Goal: Task Accomplishment & Management: Use online tool/utility

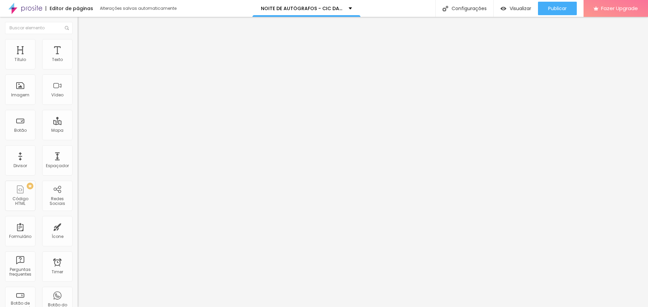
click at [84, 48] on span "Avançado" at bounding box center [95, 51] width 22 height 6
click at [84, 47] on span "Estilo" at bounding box center [89, 44] width 10 height 6
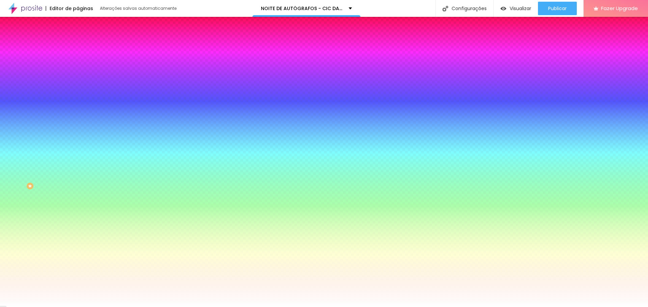
click at [84, 40] on span "Conteúdo" at bounding box center [94, 37] width 21 height 6
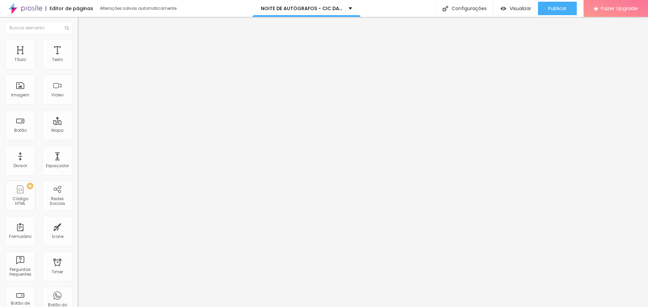
click at [84, 48] on span "Avançado" at bounding box center [95, 51] width 22 height 6
drag, startPoint x: 18, startPoint y: 82, endPoint x: 32, endPoint y: 83, distance: 14.3
click at [78, 148] on div "20 px Espaçamento vertical" at bounding box center [117, 195] width 78 height 95
type input "2"
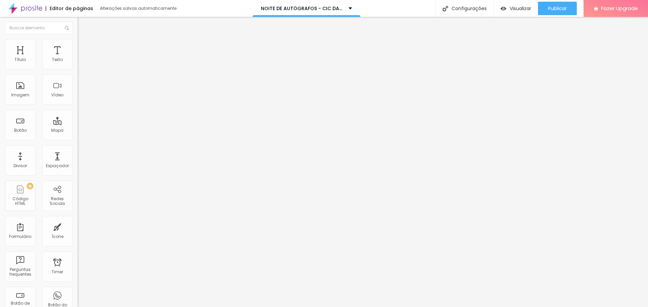
type input "18"
type input "34"
type input "50"
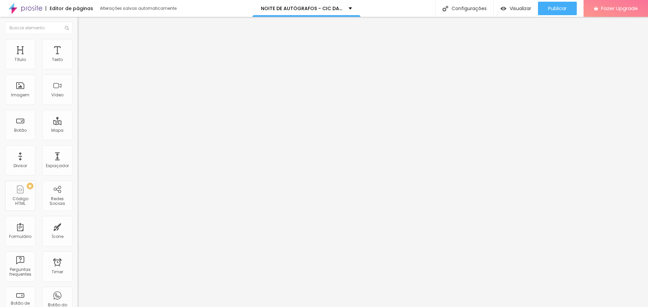
type input "50"
type input "65"
type input "76"
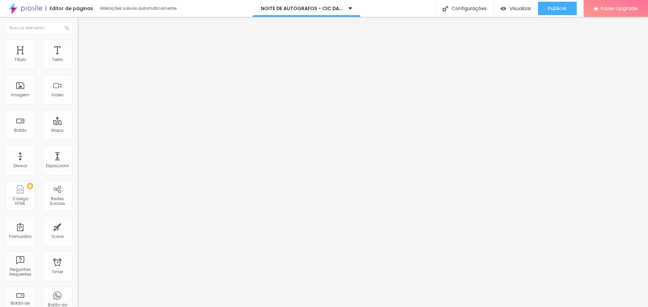
type input "113"
type input "118"
type input "123"
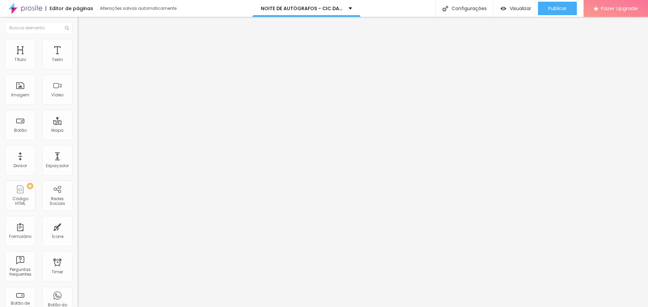
type input "123"
type input "129"
type input "134"
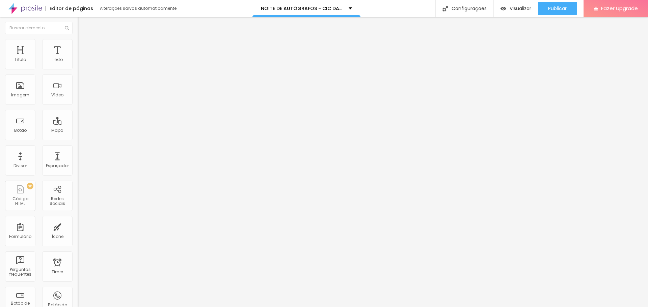
type input "139"
type input "155"
type input "165"
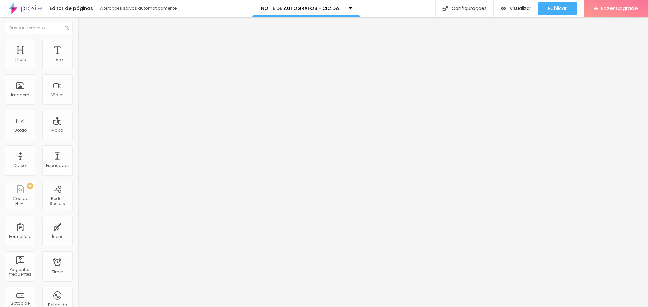
type input "165"
type input "176"
type input "181"
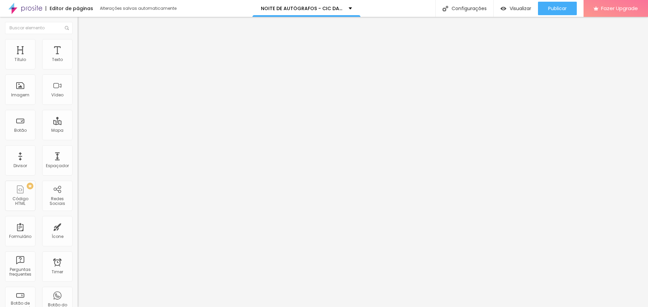
type input "192"
type input "197"
type input "202"
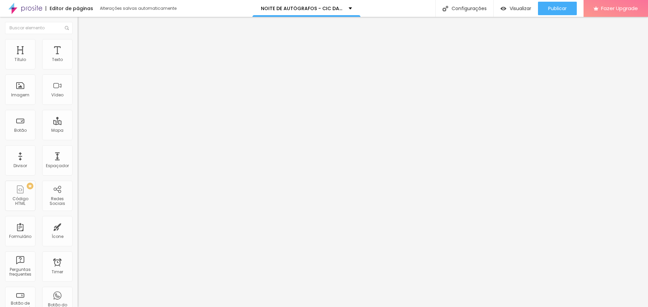
type input "202"
type input "213"
type input "218"
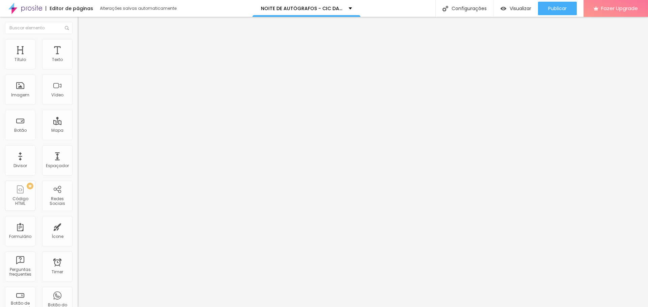
type input "229"
type input "234"
type input "245"
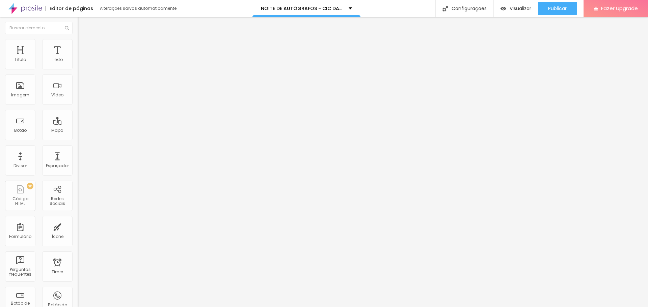
type input "245"
type input "250"
type input "255"
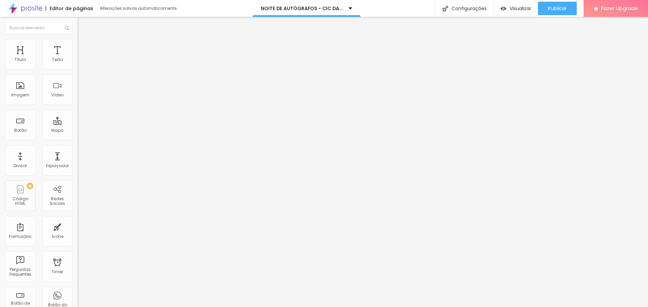
type input "260"
type input "266"
type input "271"
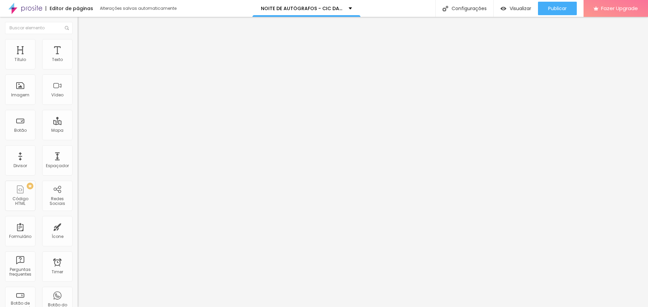
type input "271"
drag, startPoint x: 14, startPoint y: 78, endPoint x: 32, endPoint y: 82, distance: 18.6
type input "271"
click at [78, 226] on input "range" at bounding box center [100, 228] width 44 height 5
click at [22, 55] on div "Título" at bounding box center [20, 54] width 30 height 30
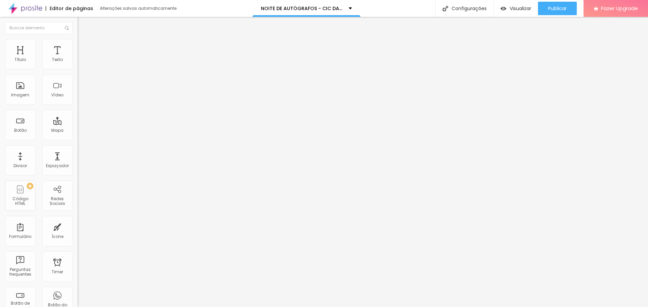
click at [78, 57] on div "Modo" at bounding box center [117, 55] width 78 height 4
click at [78, 72] on span "Completo" at bounding box center [88, 69] width 21 height 6
click at [78, 65] on span "Encaixotado" at bounding box center [91, 63] width 26 height 6
click at [78, 72] on span "Completo" at bounding box center [88, 69] width 21 height 6
click at [84, 47] on span "Estilo" at bounding box center [89, 44] width 10 height 6
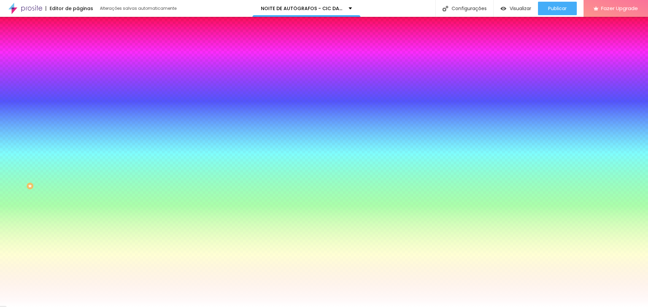
click at [84, 49] on span "Avançado" at bounding box center [95, 51] width 22 height 6
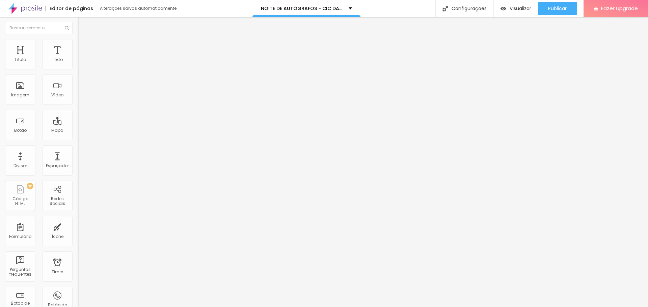
type input "15"
type input "10"
type input "5"
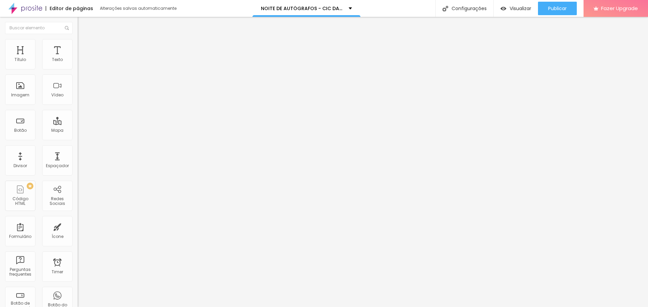
type input "5"
type input "0"
drag, startPoint x: 45, startPoint y: 65, endPoint x: 0, endPoint y: 65, distance: 44.5
type input "0"
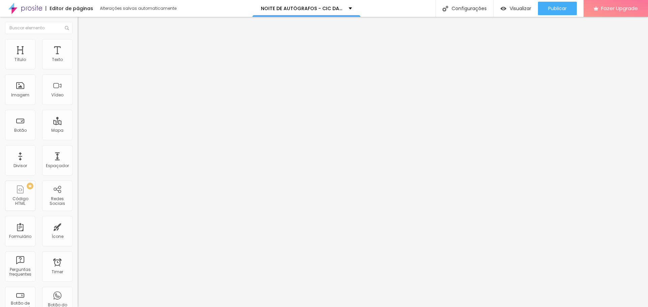
click at [78, 131] on input "range" at bounding box center [100, 133] width 44 height 5
click at [78, 38] on img at bounding box center [81, 35] width 6 height 6
click at [78, 69] on div "Modo Completo Encaixotado Completo" at bounding box center [117, 62] width 78 height 19
click at [78, 61] on span "Completo" at bounding box center [88, 59] width 21 height 6
click at [78, 65] on span "Encaixotado" at bounding box center [91, 63] width 26 height 6
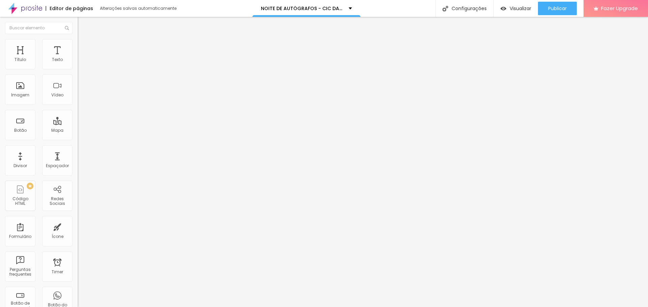
click at [78, 43] on li "Avançado" at bounding box center [117, 42] width 78 height 7
type input "11"
type input "12"
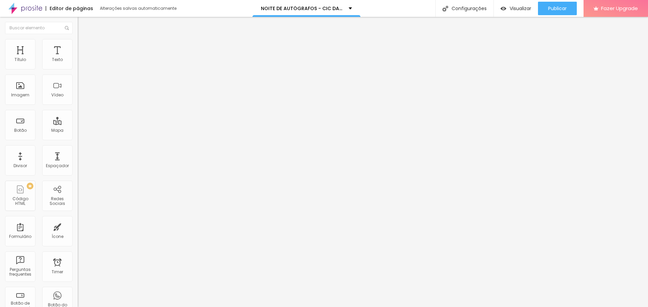
type input "13"
type input "16"
type input "19"
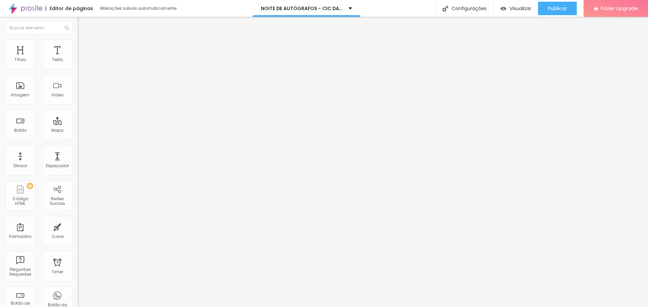
type input "19"
type input "22"
type input "27"
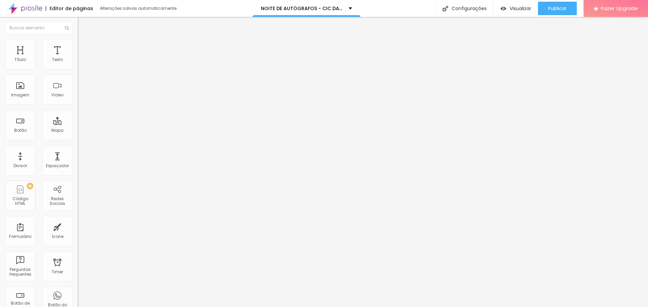
type input "30"
type input "35"
type input "38"
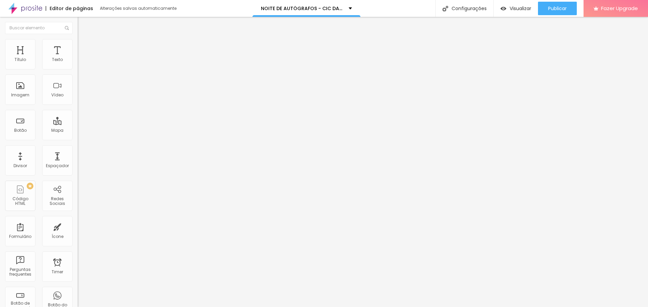
type input "38"
type input "39"
type input "40"
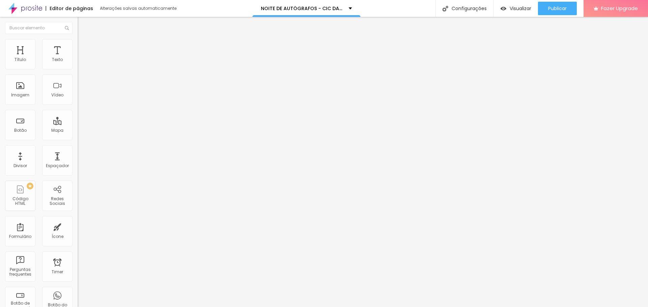
type input "41"
type input "42"
type input "43"
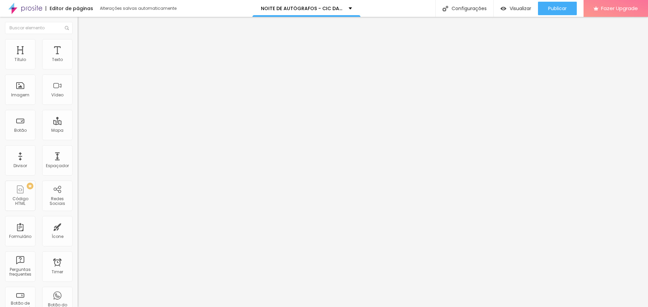
type input "43"
type input "44"
type input "42"
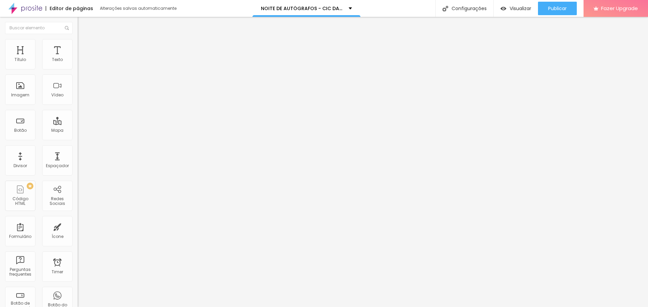
type input "41"
type input "39"
type input "38"
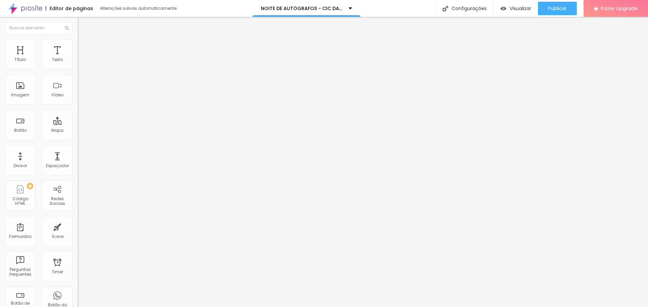
type input "38"
type input "37"
type input "35"
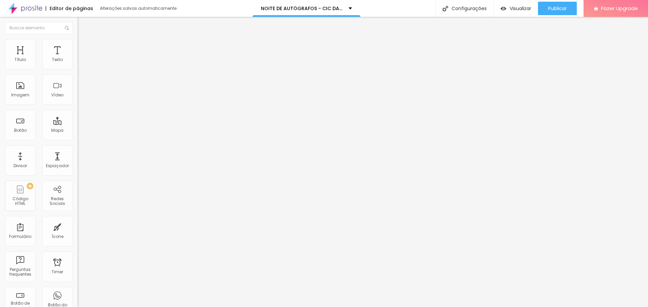
type input "33"
type input "31"
type input "30"
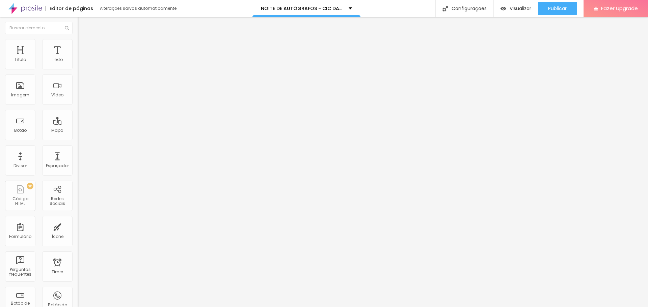
type input "30"
type input "28"
type input "27"
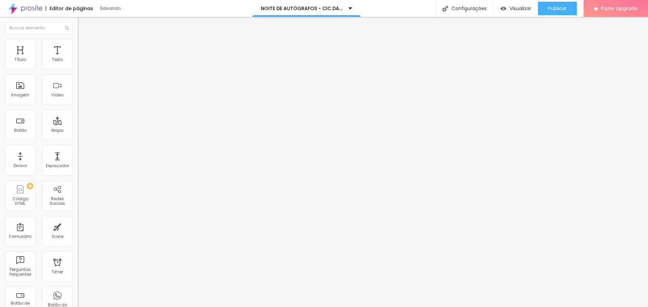
type input "25"
type input "24"
type input "23"
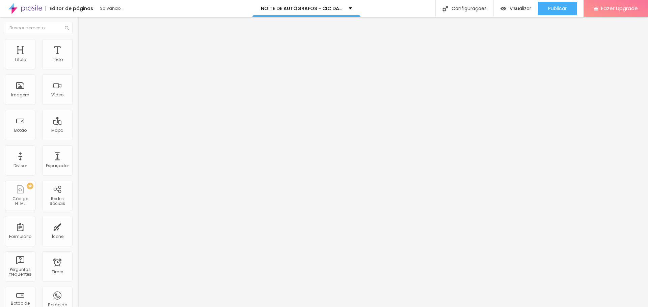
type input "23"
type input "22"
type input "21"
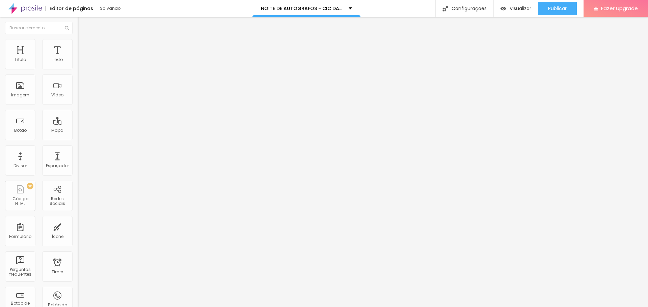
type input "20"
type input "18"
type input "17"
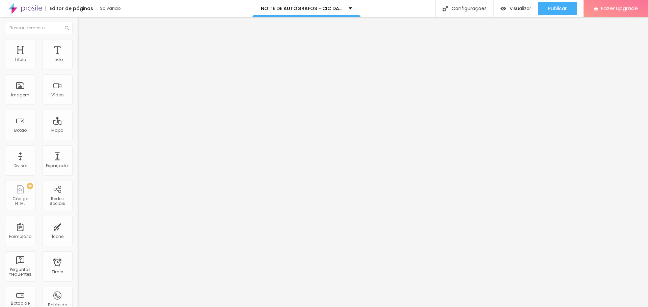
type input "17"
type input "16"
type input "15"
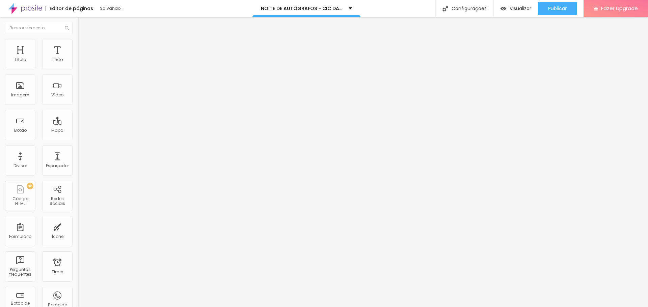
type input "14"
type input "13"
type input "12"
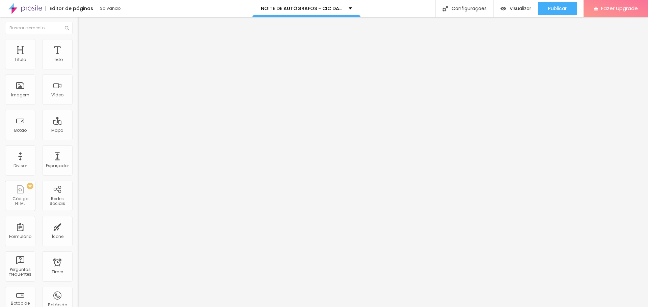
type input "12"
type input "11"
type input "10"
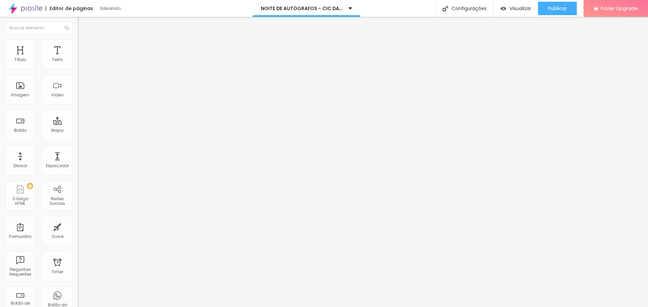
type input "9"
type input "7"
type input "6"
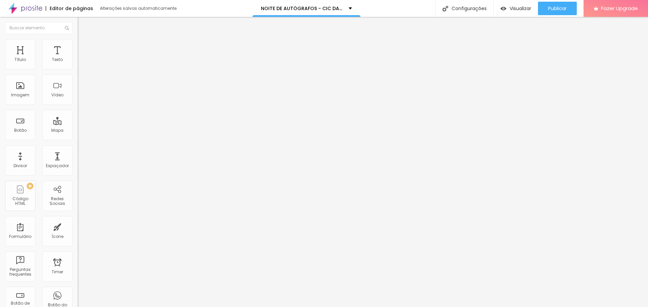
type input "6"
type input "5"
type input "4"
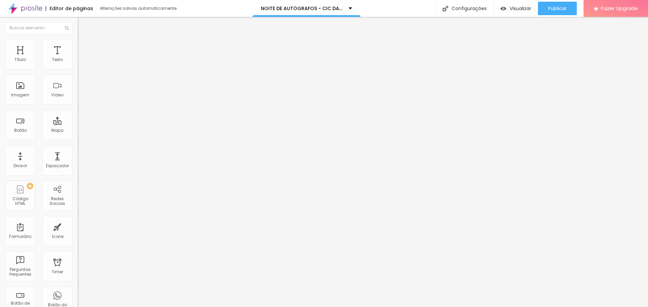
type input "3"
type input "2"
type input "1"
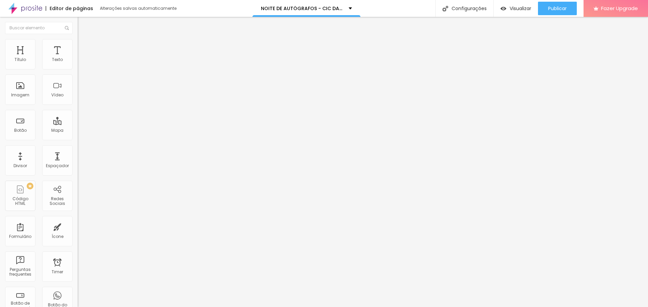
type input "1"
type input "0"
type input "4"
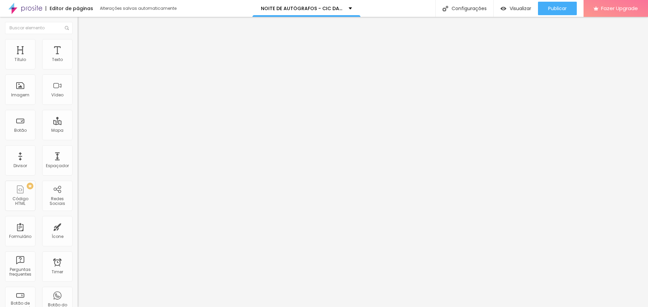
type input "12"
type input "21"
type input "25"
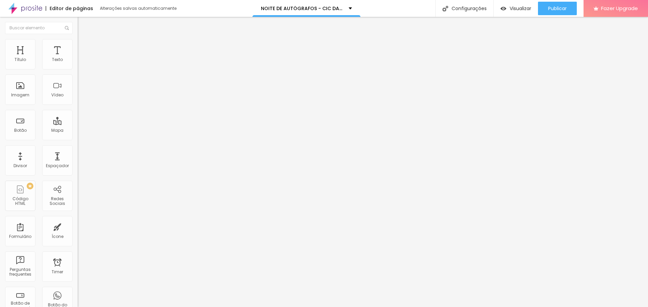
type input "25"
type input "30"
type input "31"
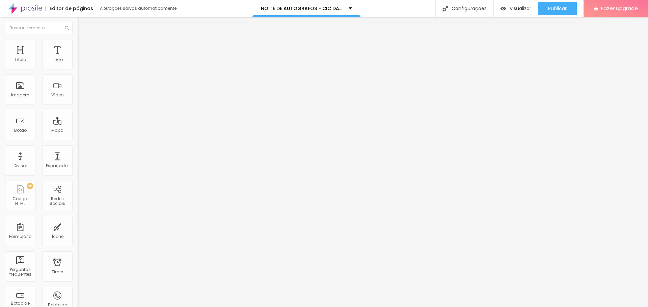
type input "32"
type input "35"
type input "39"
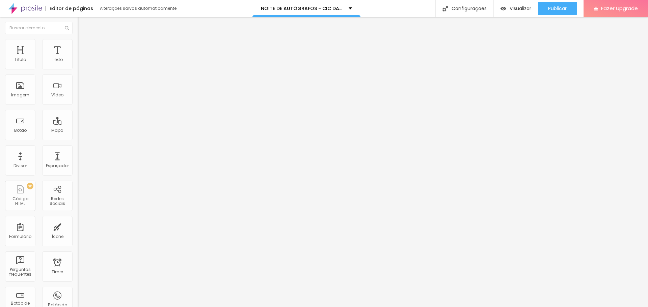
type input "39"
type input "41"
type input "43"
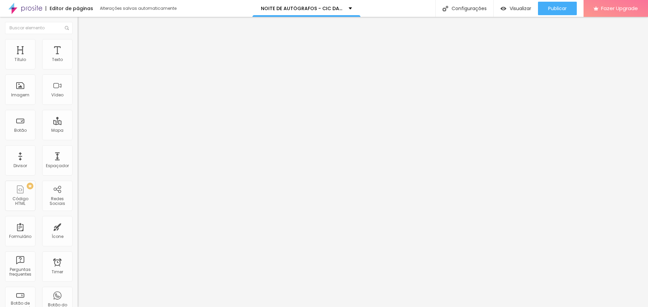
type input "44"
type input "46"
type input "52"
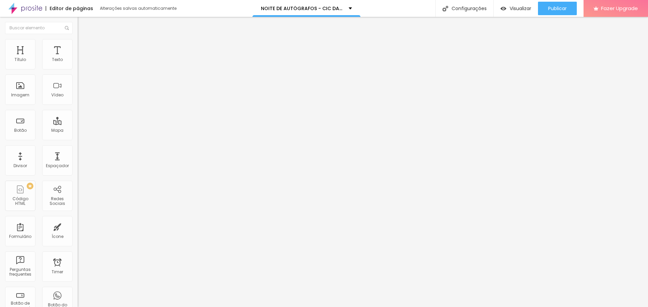
type input "52"
type input "58"
drag, startPoint x: 20, startPoint y: 67, endPoint x: 12, endPoint y: 72, distance: 9.1
click at [78, 124] on input "range" at bounding box center [100, 126] width 44 height 5
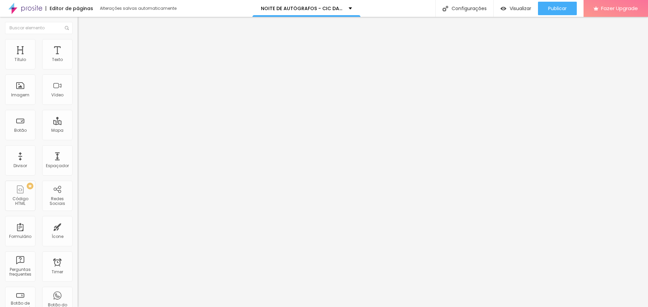
drag, startPoint x: 20, startPoint y: 79, endPoint x: 8, endPoint y: 80, distance: 12.2
click at [78, 220] on input "range" at bounding box center [100, 222] width 44 height 5
click at [84, 48] on span "Avançado" at bounding box center [95, 51] width 22 height 6
drag, startPoint x: 31, startPoint y: 81, endPoint x: 21, endPoint y: 77, distance: 10.8
click at [78, 226] on input "range" at bounding box center [100, 228] width 44 height 5
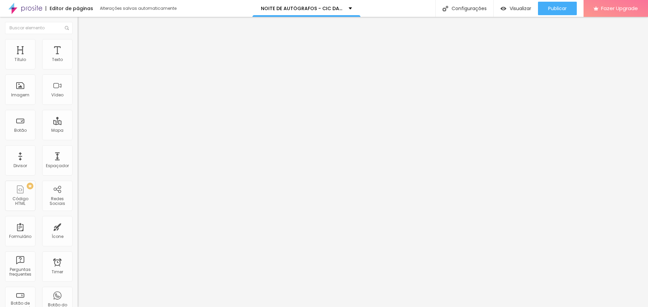
click at [80, 63] on icon "button" at bounding box center [82, 61] width 4 height 4
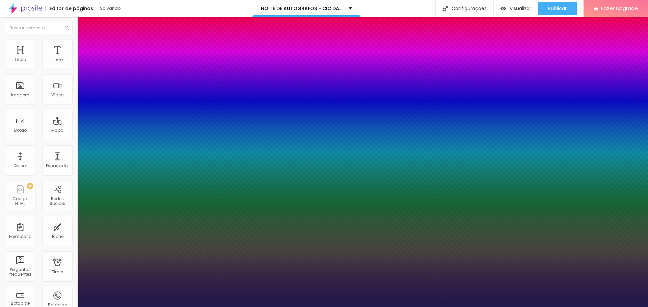
drag, startPoint x: 116, startPoint y: 113, endPoint x: 120, endPoint y: 113, distance: 3.7
click at [312, 307] on div at bounding box center [324, 307] width 648 height 0
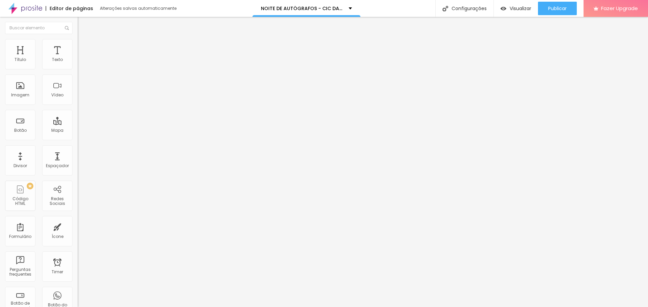
click at [81, 62] on icon "button" at bounding box center [82, 60] width 3 height 3
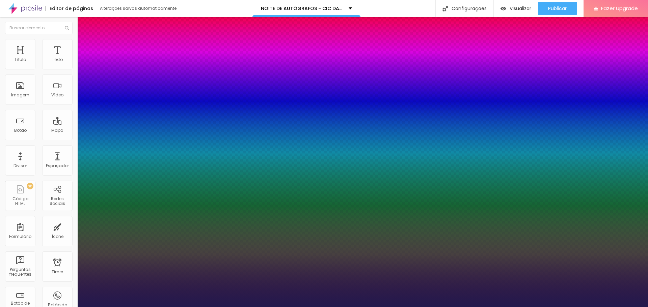
drag, startPoint x: 119, startPoint y: 114, endPoint x: 193, endPoint y: 141, distance: 78.8
click at [318, 307] on div at bounding box center [324, 307] width 648 height 0
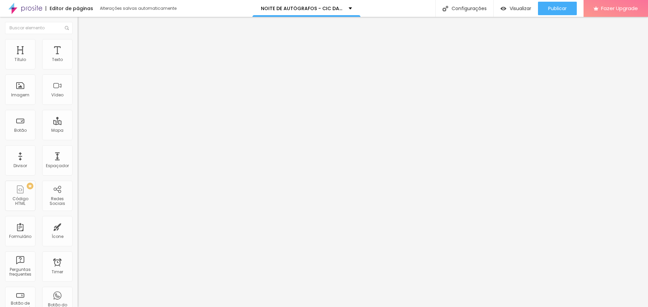
click at [78, 65] on button "button" at bounding box center [82, 61] width 9 height 7
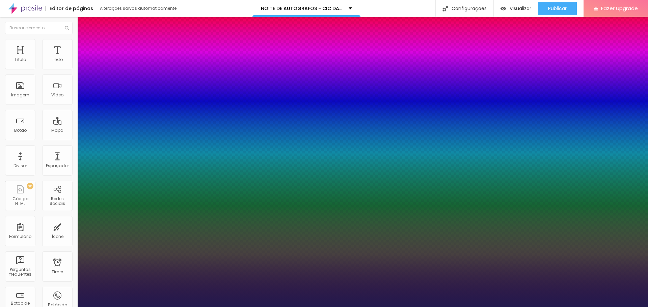
drag, startPoint x: 90, startPoint y: 115, endPoint x: 93, endPoint y: 113, distance: 3.6
click at [438, 307] on div at bounding box center [324, 307] width 648 height 0
